Goal: Task Accomplishment & Management: Manage account settings

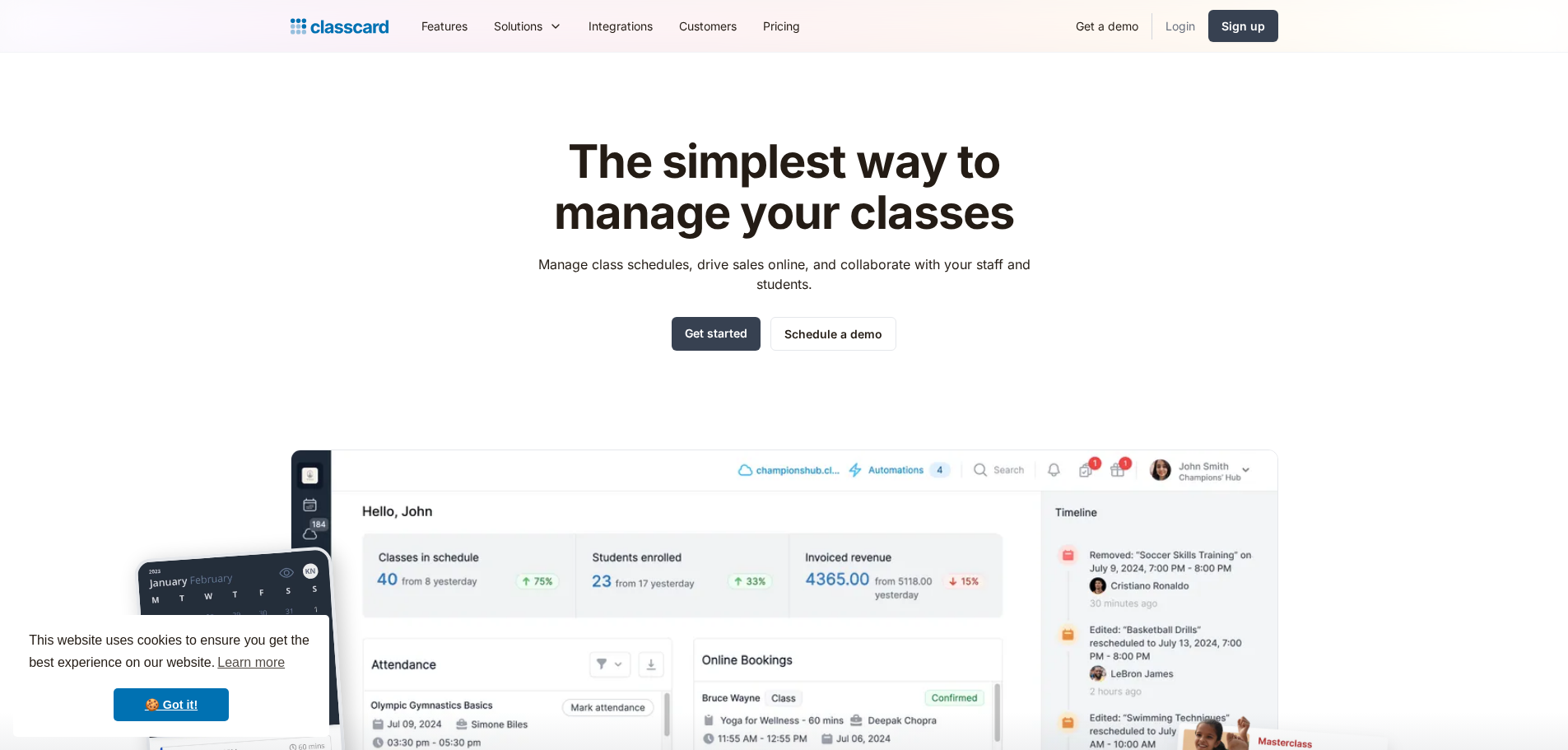
click at [1184, 28] on link "Login" at bounding box center [1180, 26] width 56 height 37
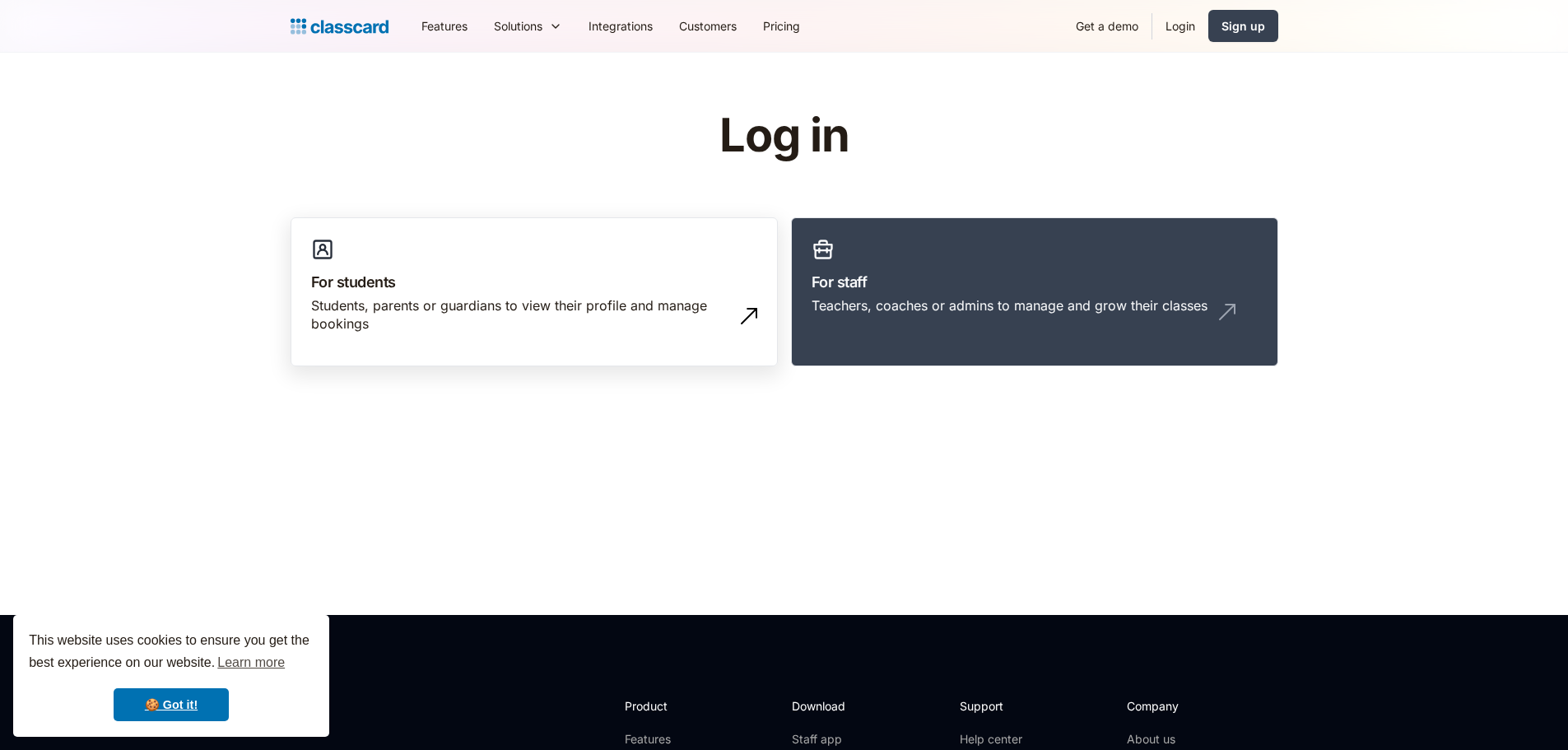
click at [412, 323] on div "Students, parents or guardians to view their profile and manage bookings" at bounding box center [518, 314] width 413 height 37
